Goal: Task Accomplishment & Management: Complete application form

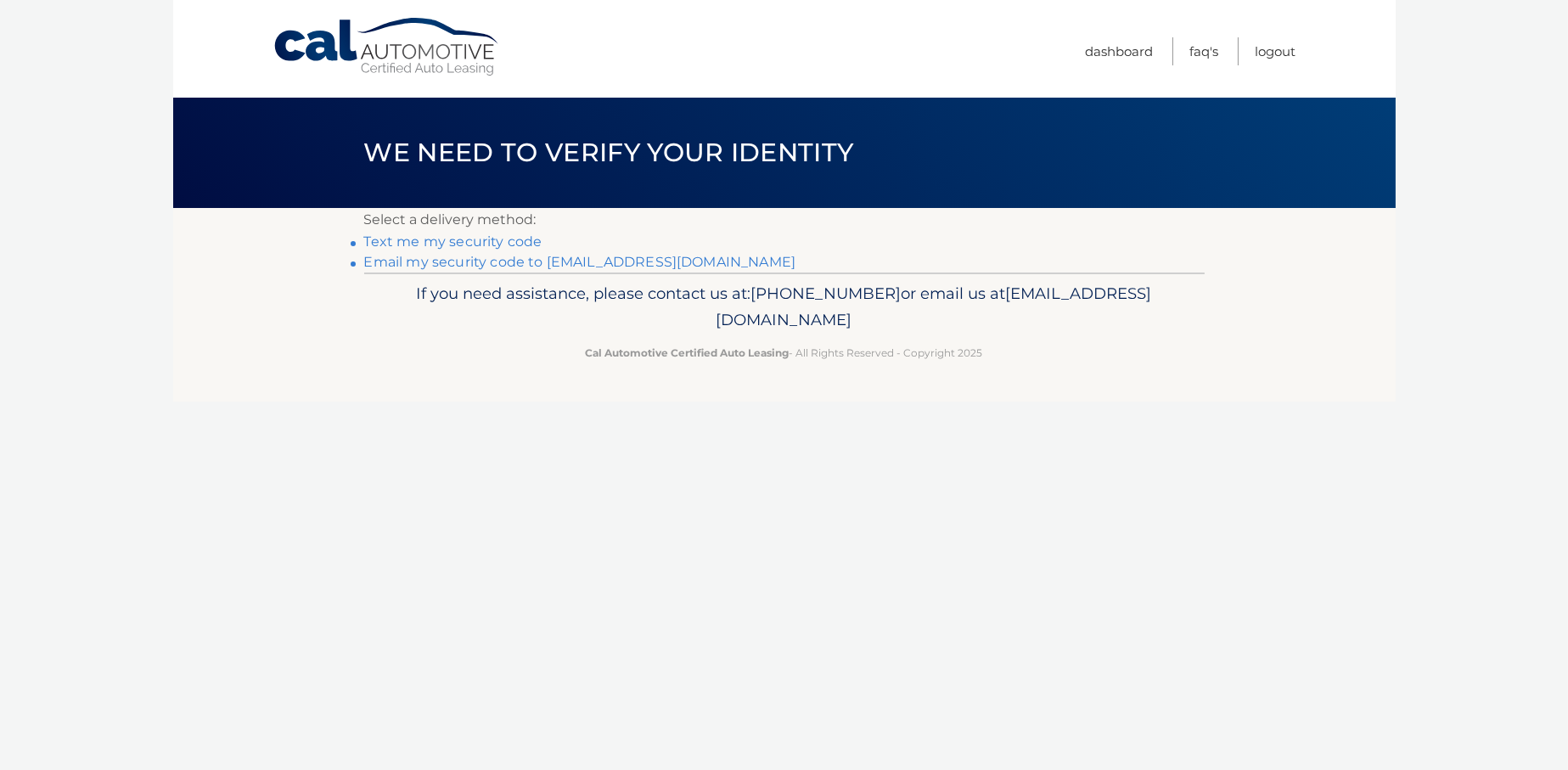
click at [414, 260] on link "Email my security code to [EMAIL_ADDRESS][DOMAIN_NAME]" at bounding box center [580, 261] width 432 height 16
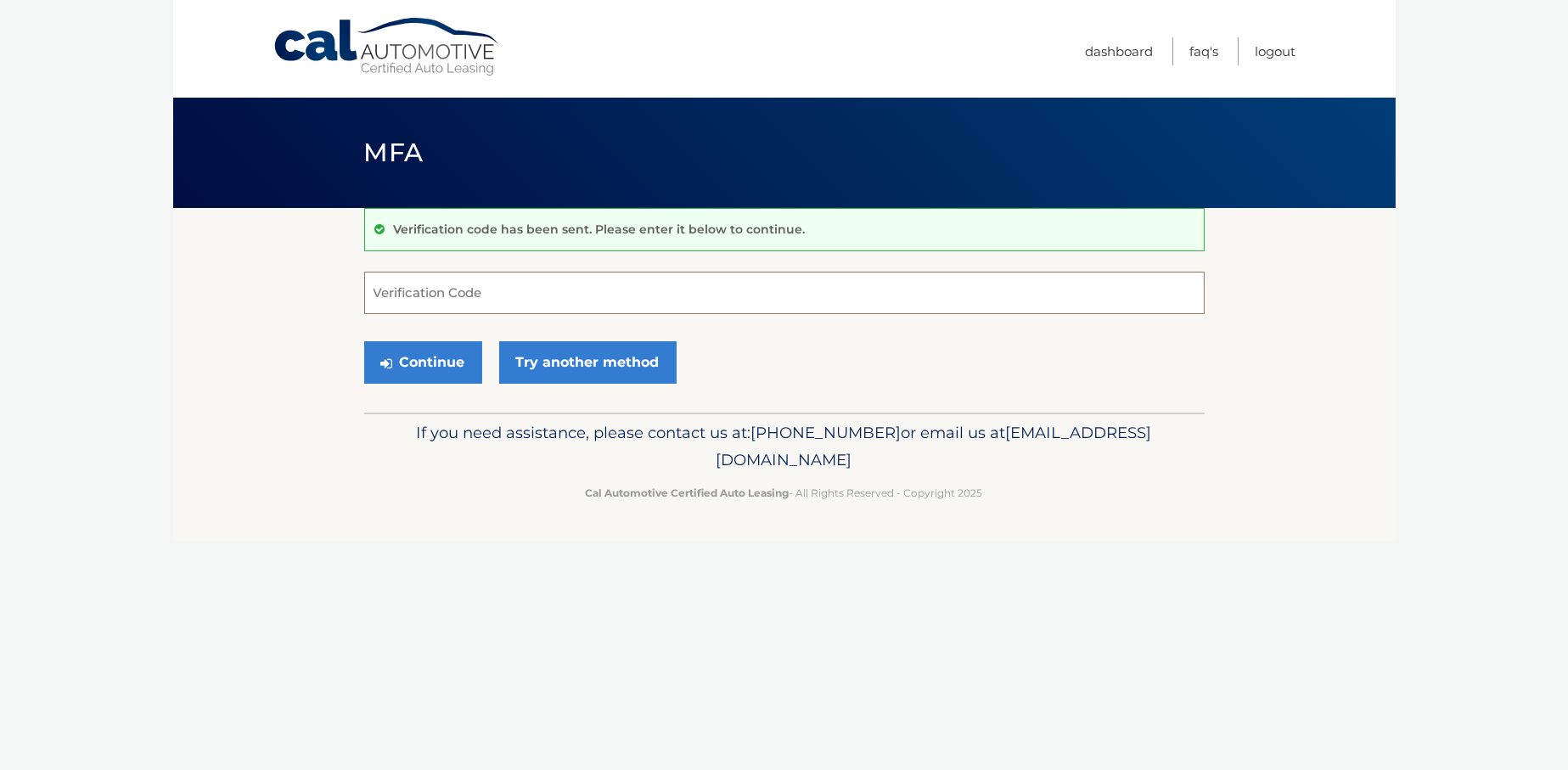
click at [526, 287] on input "Verification Code" at bounding box center [784, 293] width 840 height 43
paste input "709458"
click at [365, 341] on button "Continue" at bounding box center [423, 362] width 118 height 43
click at [424, 349] on button "Continue" at bounding box center [423, 362] width 118 height 43
click at [448, 372] on button "Continue" at bounding box center [423, 362] width 118 height 43
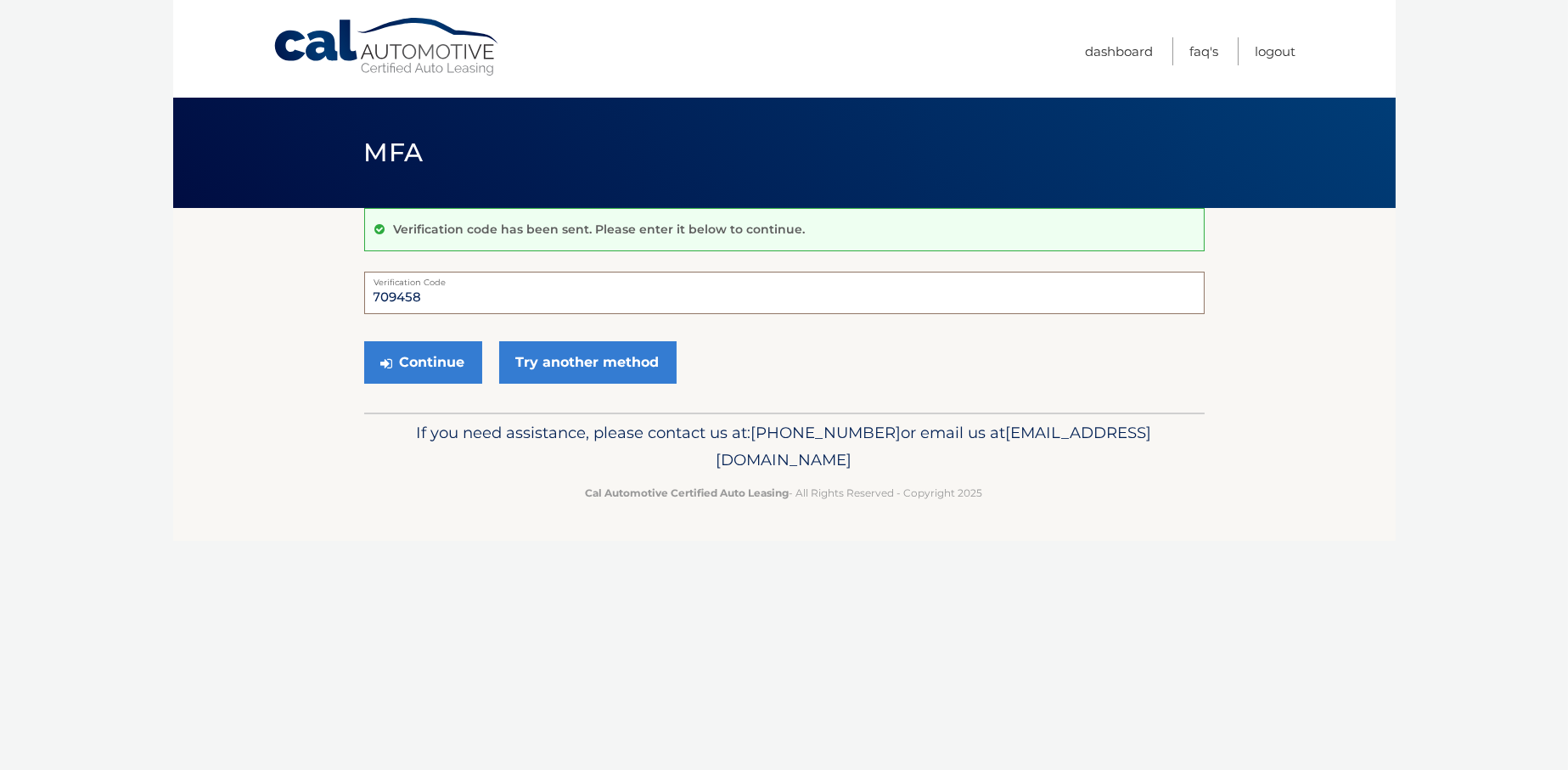
click at [507, 295] on input "709458" at bounding box center [784, 293] width 840 height 43
type input "709458"
click at [430, 352] on button "Continue" at bounding box center [423, 362] width 118 height 43
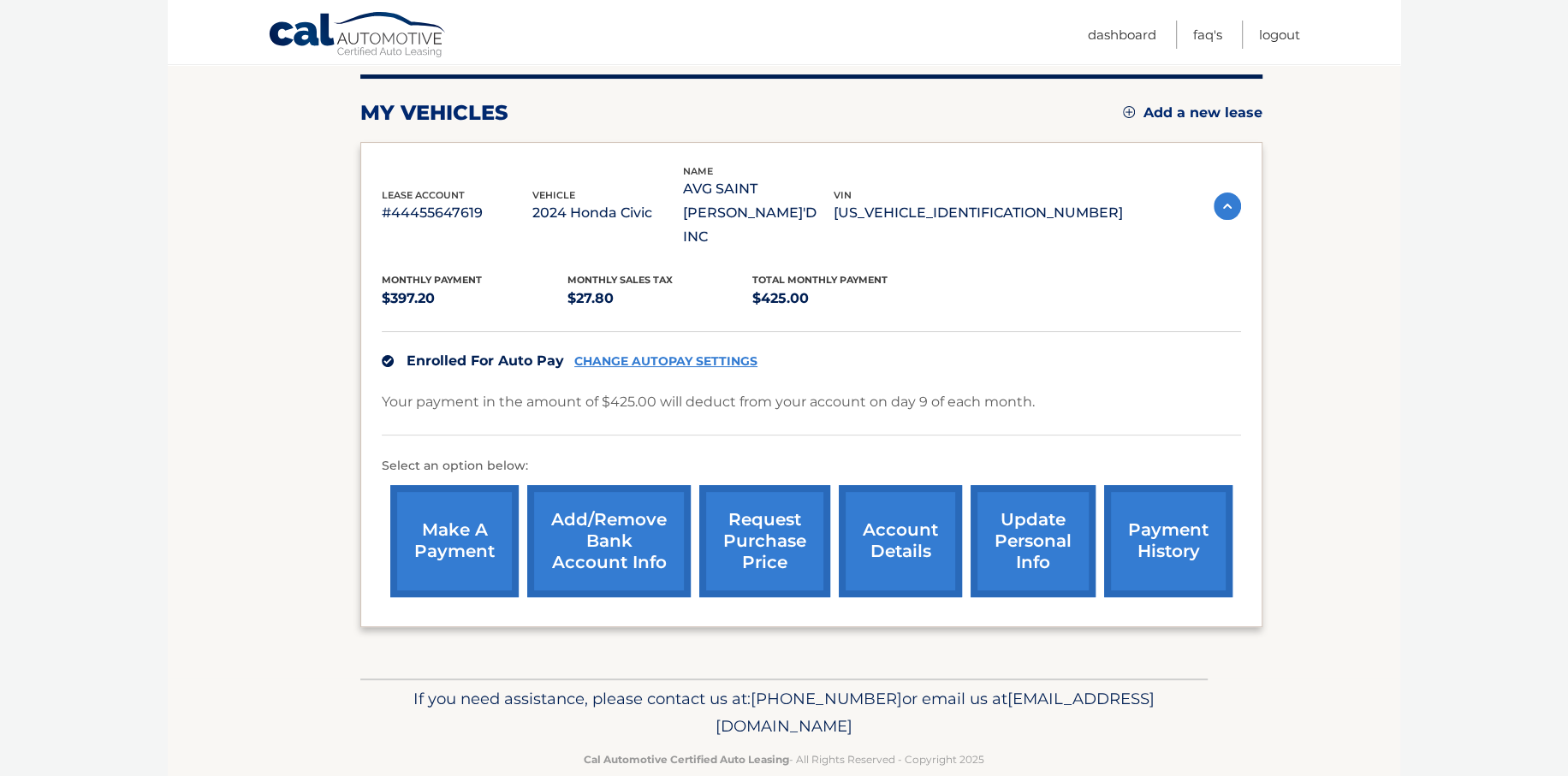
scroll to position [218, 0]
